Goal: Obtain resource: Obtain resource

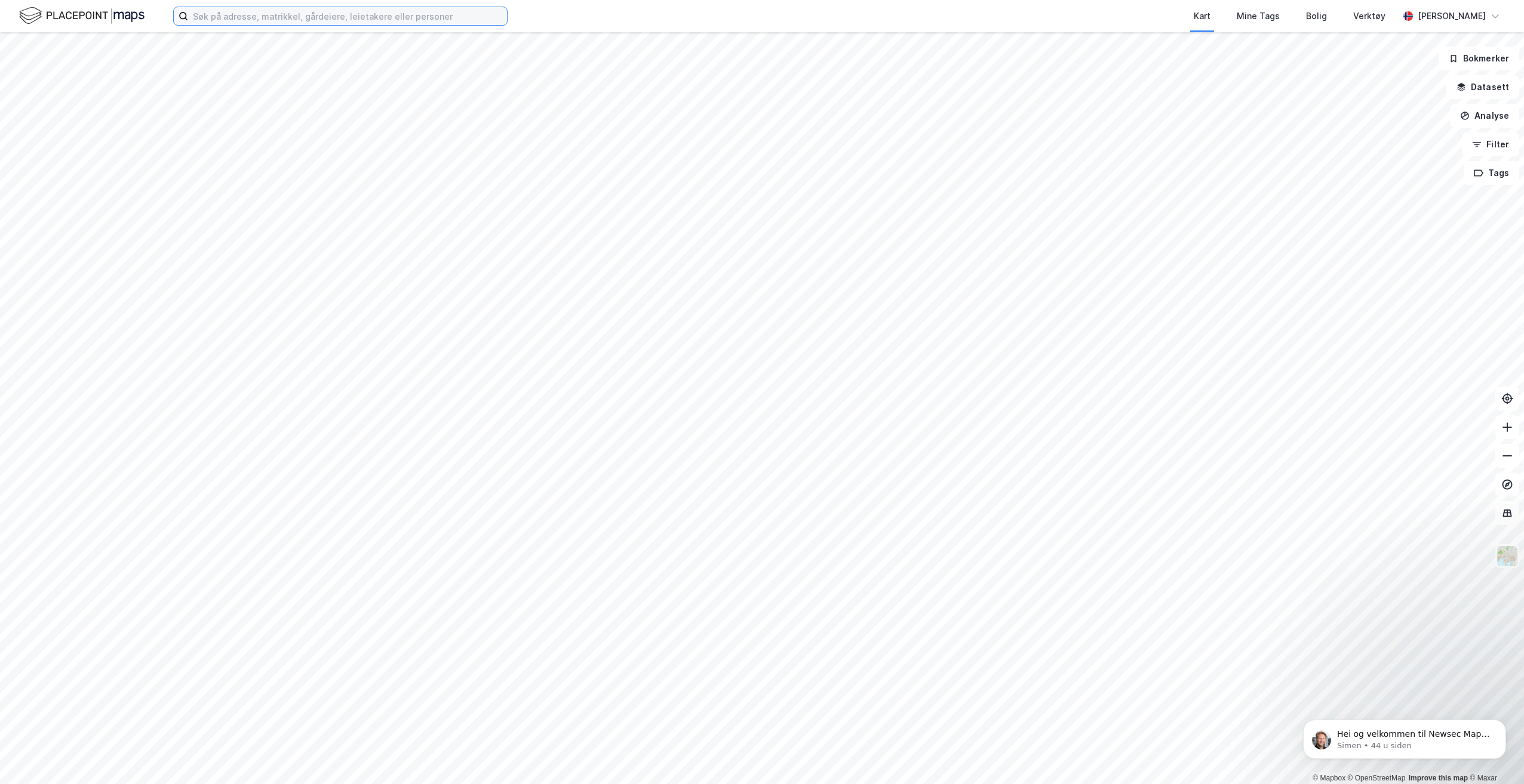
click at [292, 16] on input at bounding box center [347, 16] width 319 height 18
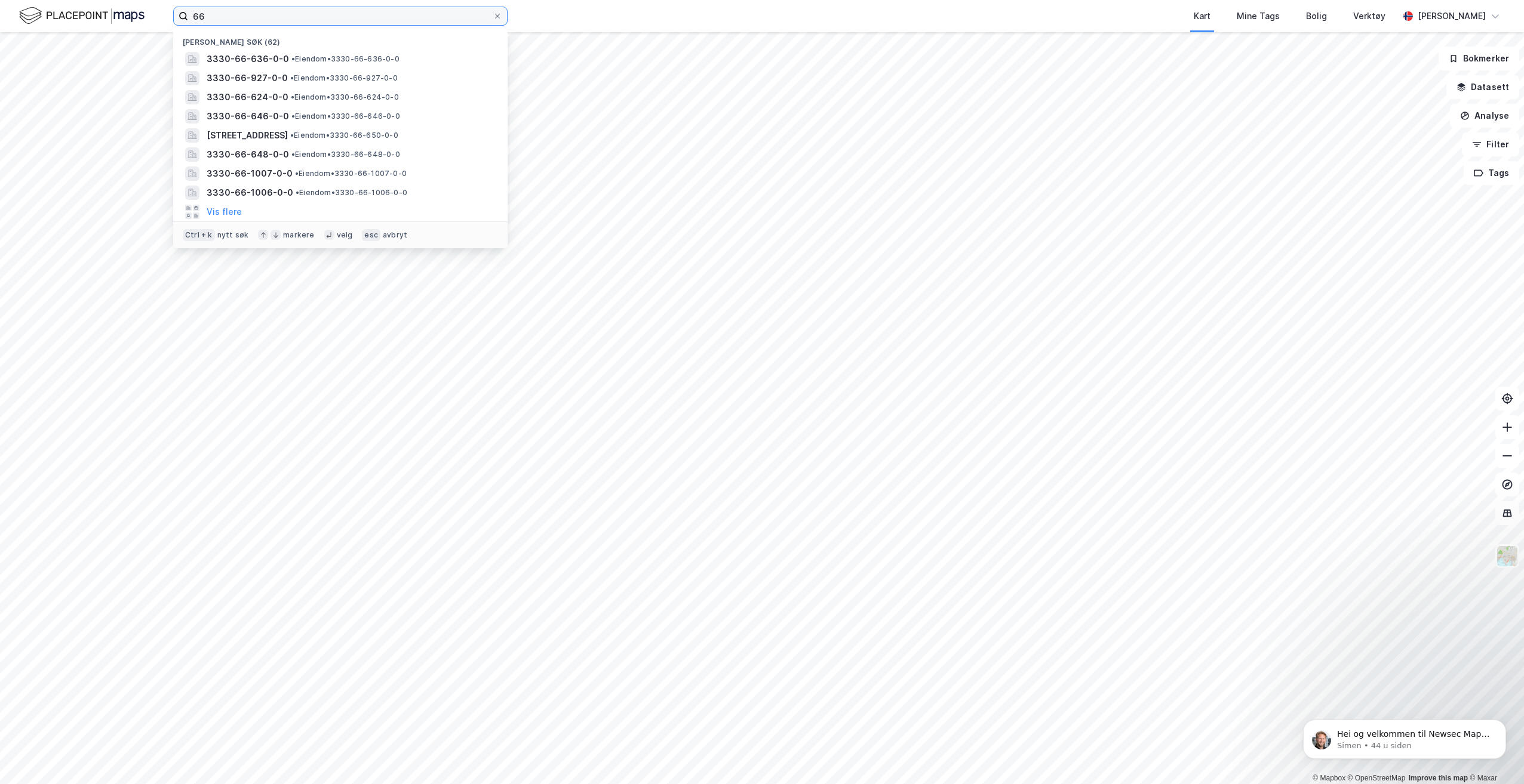
type input "6"
click at [244, 17] on input at bounding box center [347, 16] width 319 height 18
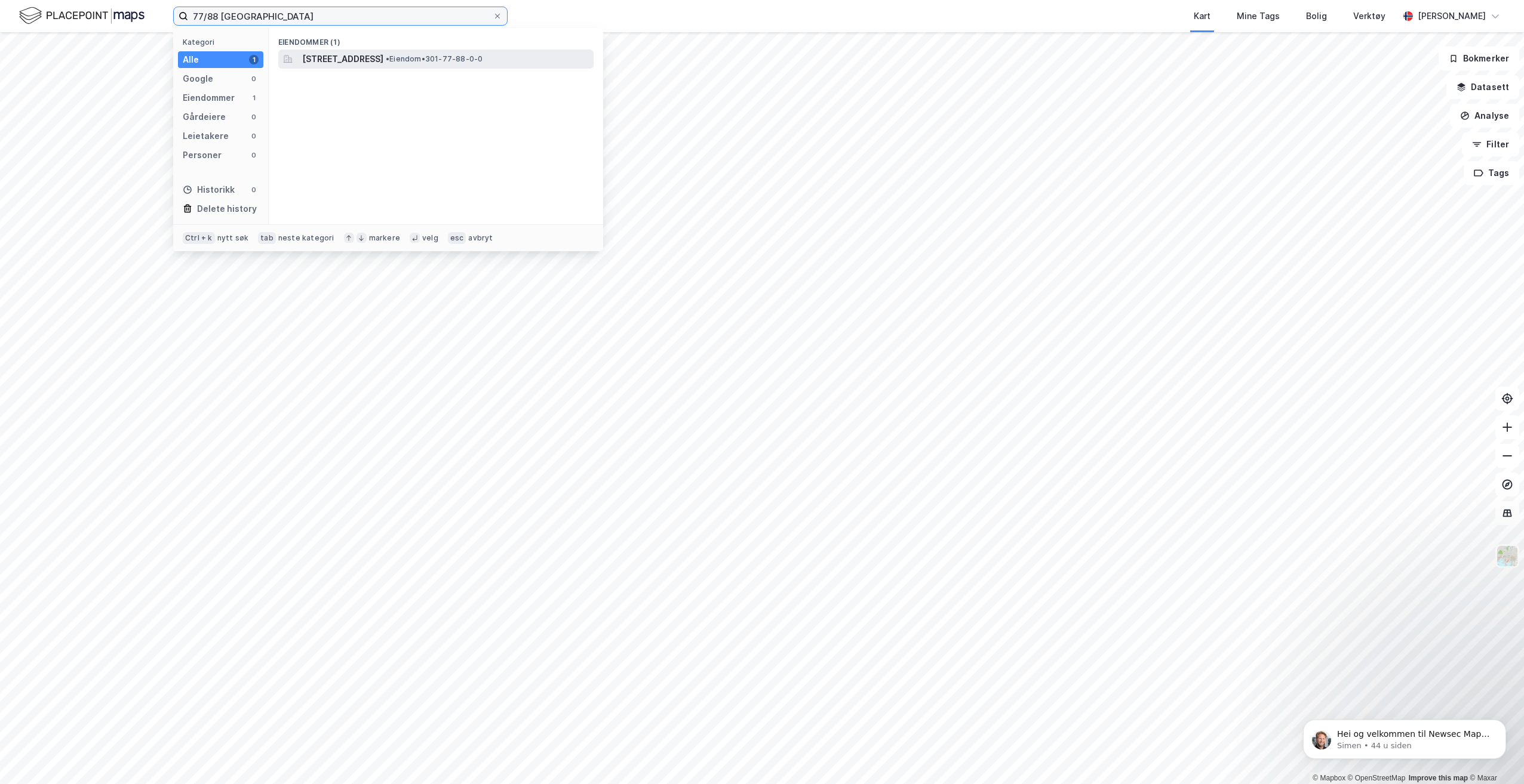
type input "77/88 [GEOGRAPHIC_DATA]"
click at [369, 62] on span "[STREET_ADDRESS]" at bounding box center [343, 59] width 81 height 14
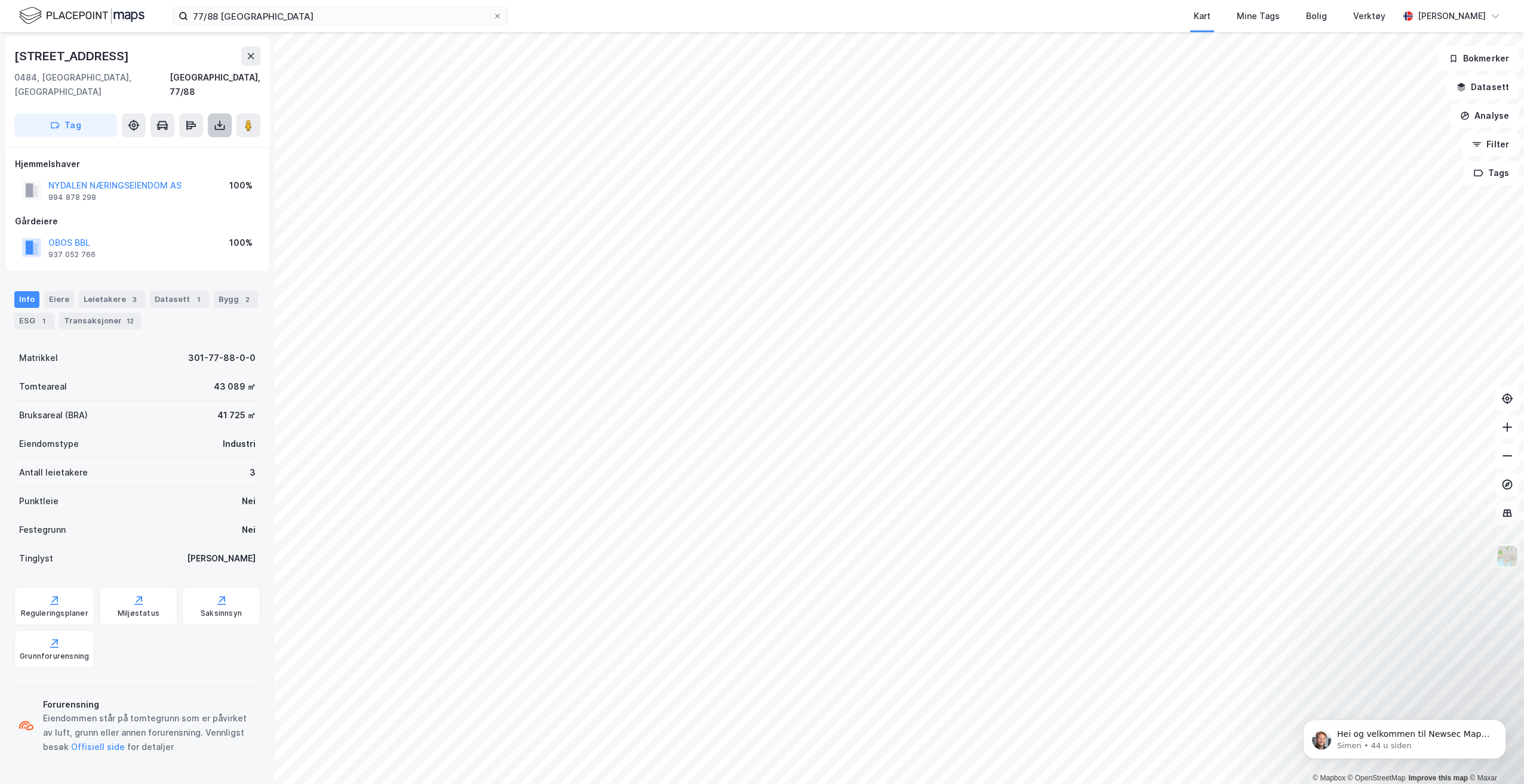
click at [215, 117] on button at bounding box center [220, 125] width 24 height 24
click at [171, 145] on div "Last ned grunnbok" at bounding box center [161, 149] width 69 height 9
